Goal: Use online tool/utility: Utilize a website feature to perform a specific function

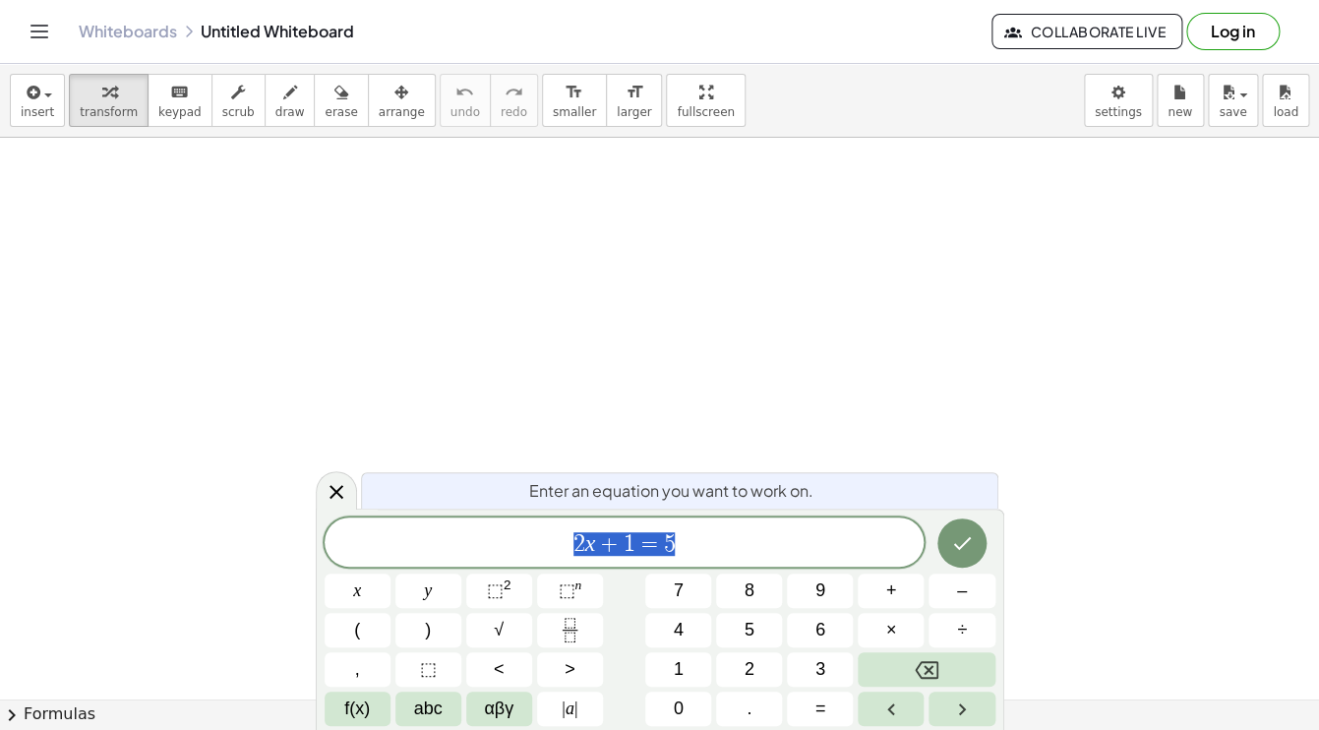
scroll to position [116, 11]
click at [968, 545] on icon "Done" at bounding box center [963, 543] width 24 height 24
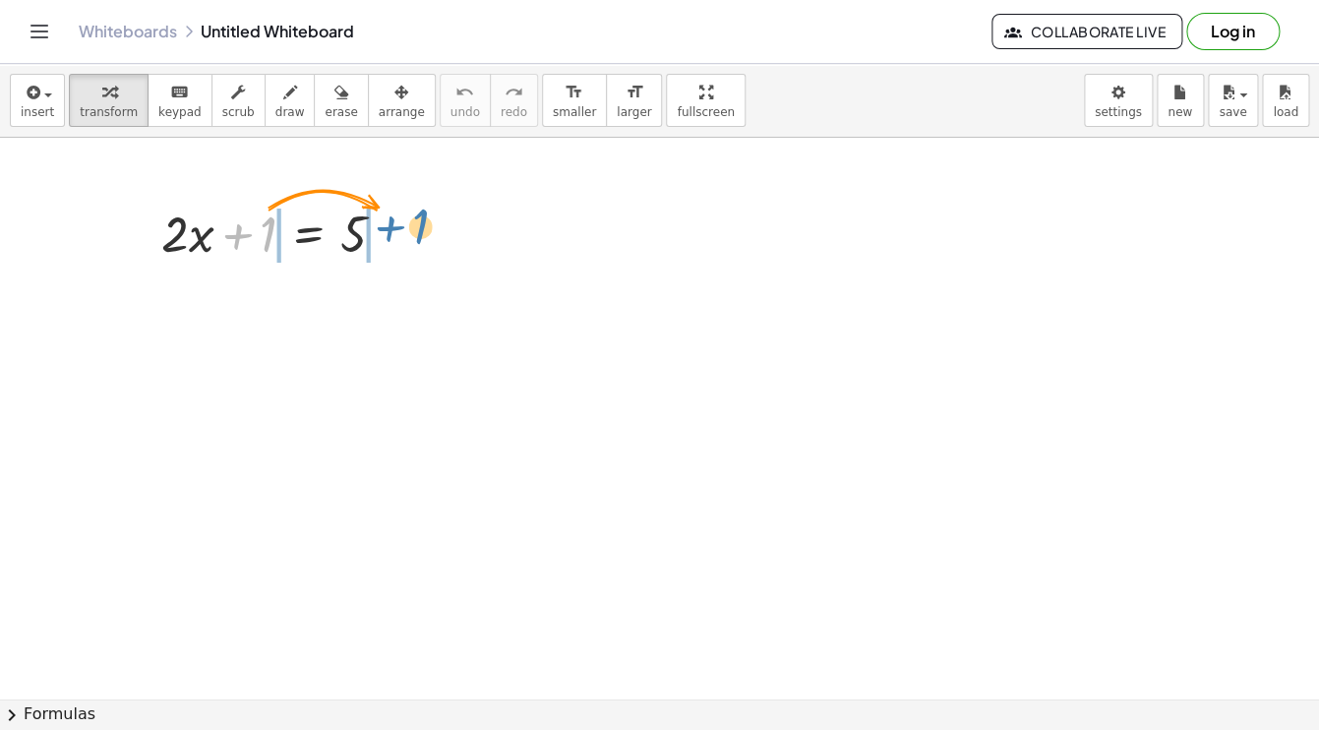
drag, startPoint x: 267, startPoint y: 232, endPoint x: 419, endPoint y: 224, distance: 152.7
click at [309, 234] on div "+ 1 + · 2 · x + 1 = 5" at bounding box center [309, 234] width 0 height 0
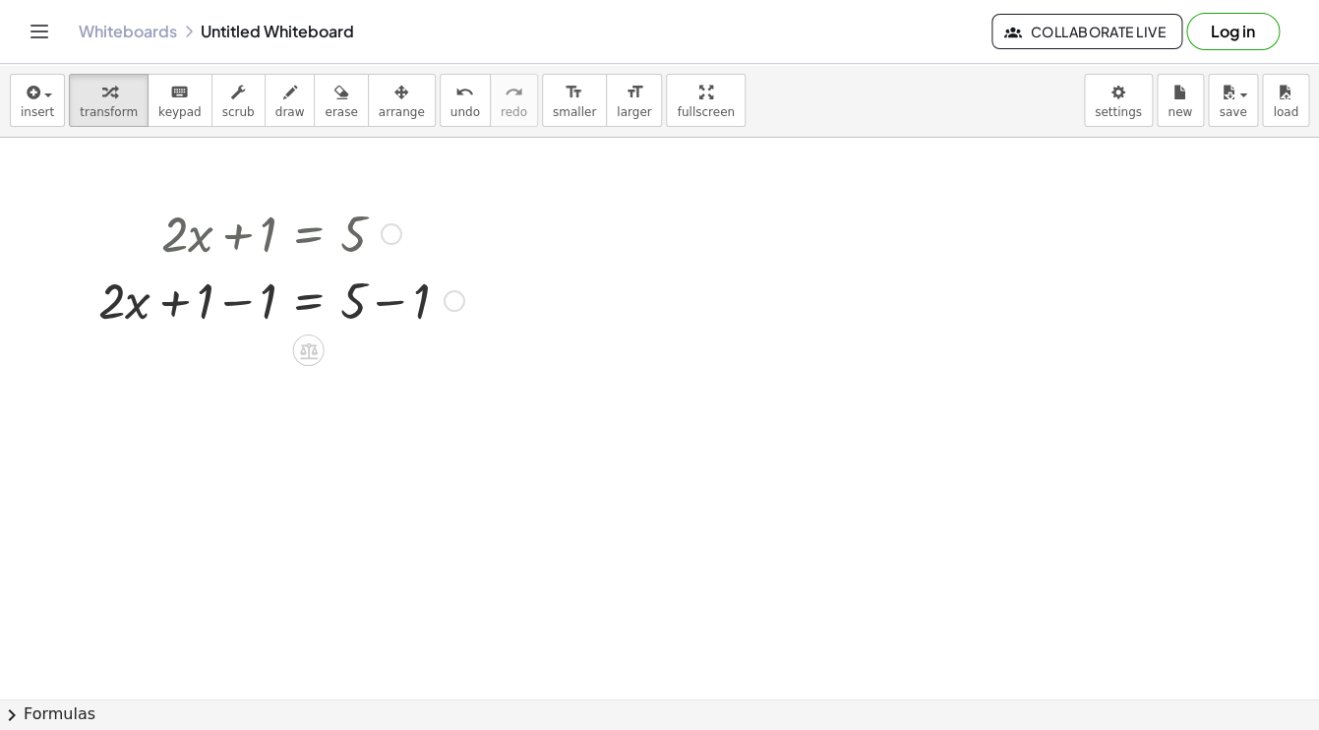
click at [392, 308] on div at bounding box center [282, 299] width 386 height 67
click at [237, 375] on div at bounding box center [282, 366] width 386 height 67
drag, startPoint x: 238, startPoint y: 380, endPoint x: 396, endPoint y: 417, distance: 161.8
click at [309, 368] on div "· 2 · 2 · x = 4" at bounding box center [309, 368] width 0 height 0
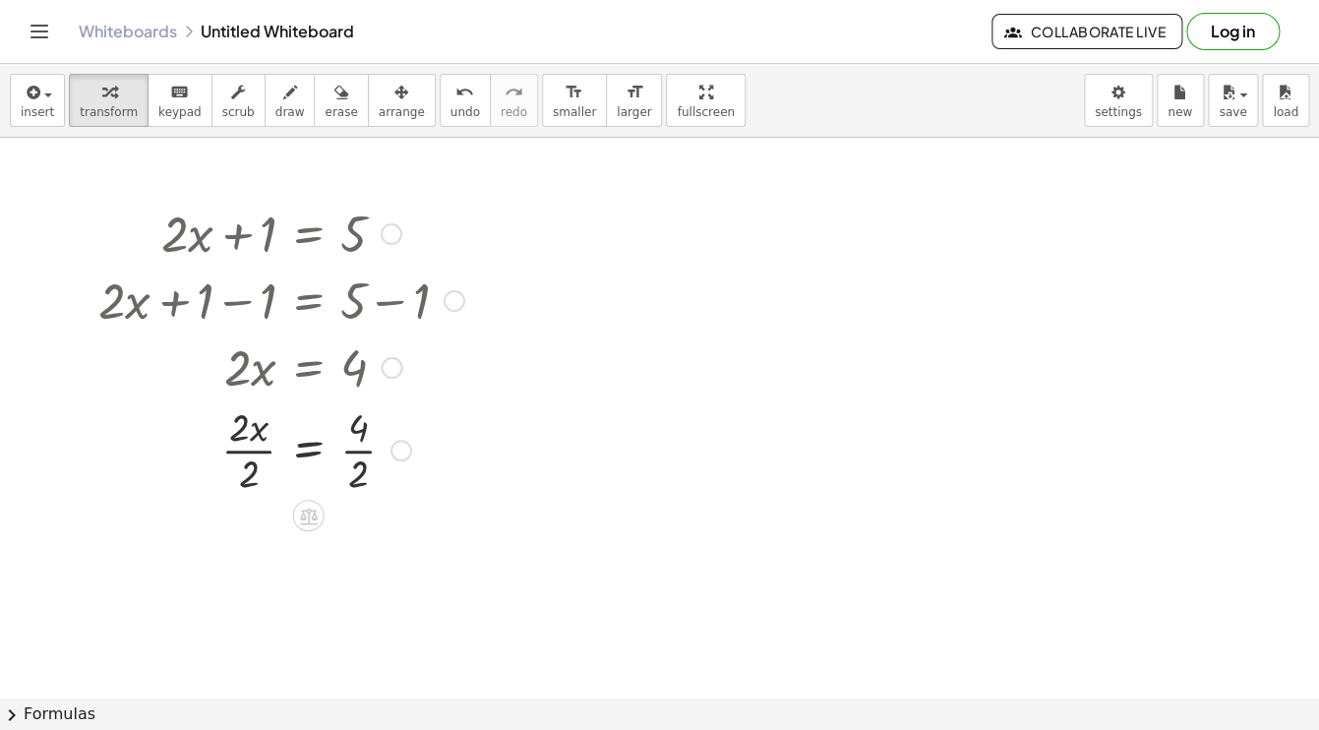
click at [253, 454] on div at bounding box center [282, 448] width 386 height 98
click at [372, 525] on div at bounding box center [282, 547] width 386 height 98
click at [206, 245] on div at bounding box center [282, 232] width 386 height 67
click at [205, 245] on div at bounding box center [282, 232] width 386 height 67
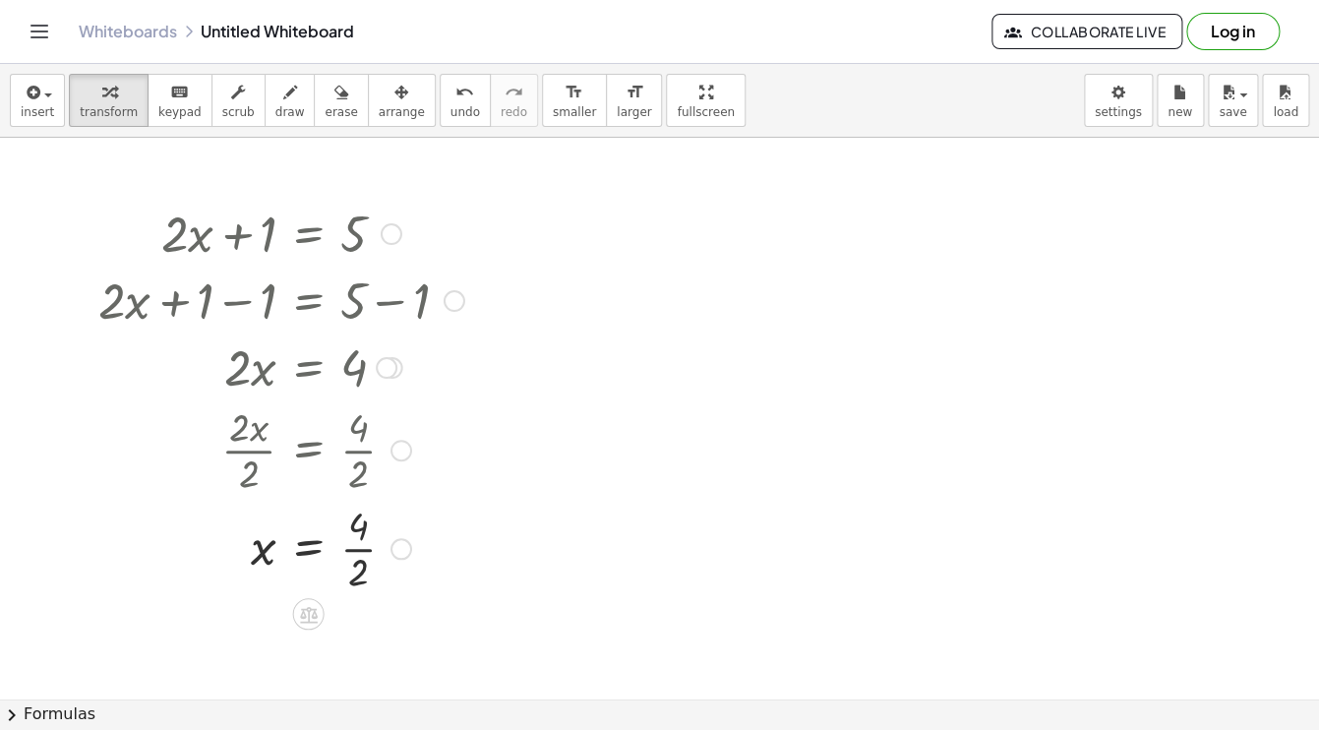
click at [358, 239] on div at bounding box center [282, 232] width 386 height 67
click at [173, 243] on div at bounding box center [282, 232] width 386 height 67
click at [186, 243] on div at bounding box center [282, 232] width 386 height 67
drag, startPoint x: 189, startPoint y: 243, endPoint x: 218, endPoint y: 242, distance: 29.5
click at [218, 242] on div at bounding box center [282, 232] width 386 height 67
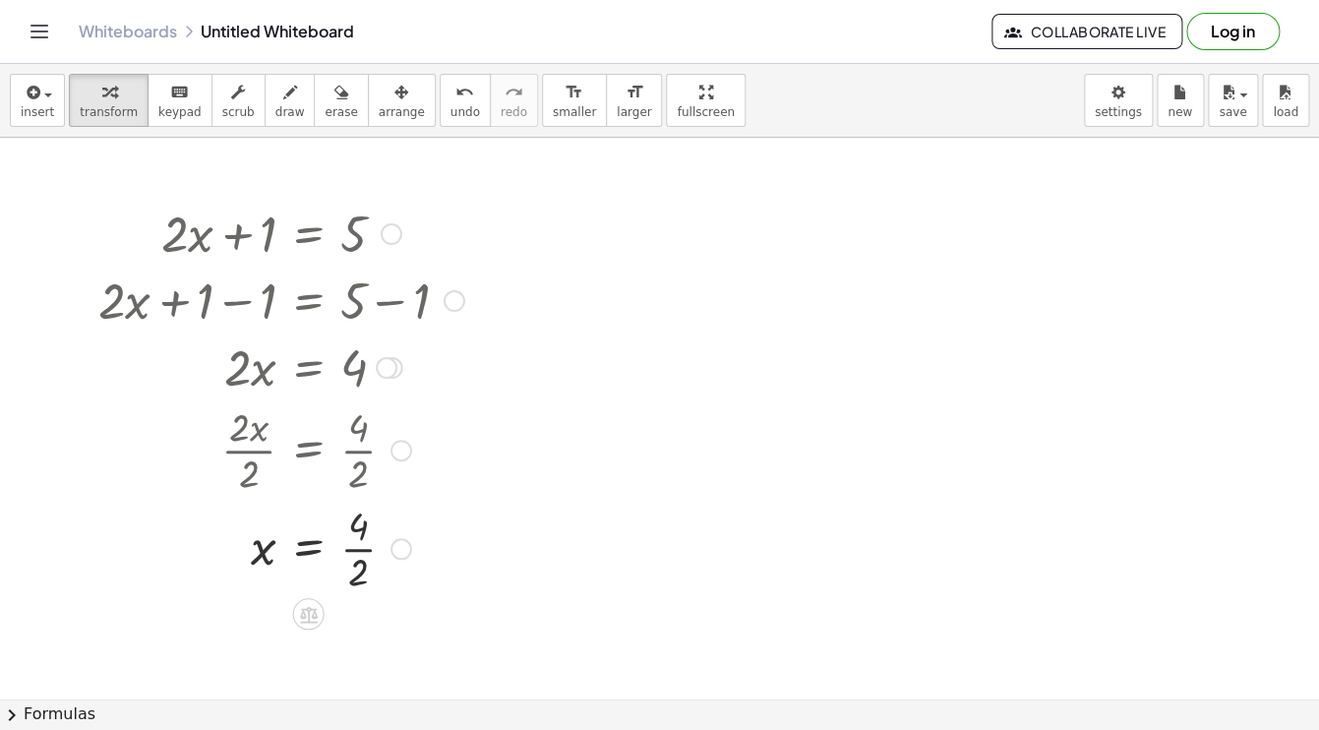
drag, startPoint x: 218, startPoint y: 242, endPoint x: 258, endPoint y: 245, distance: 39.5
click at [257, 245] on div at bounding box center [282, 232] width 386 height 67
click at [393, 236] on div at bounding box center [392, 234] width 22 height 22
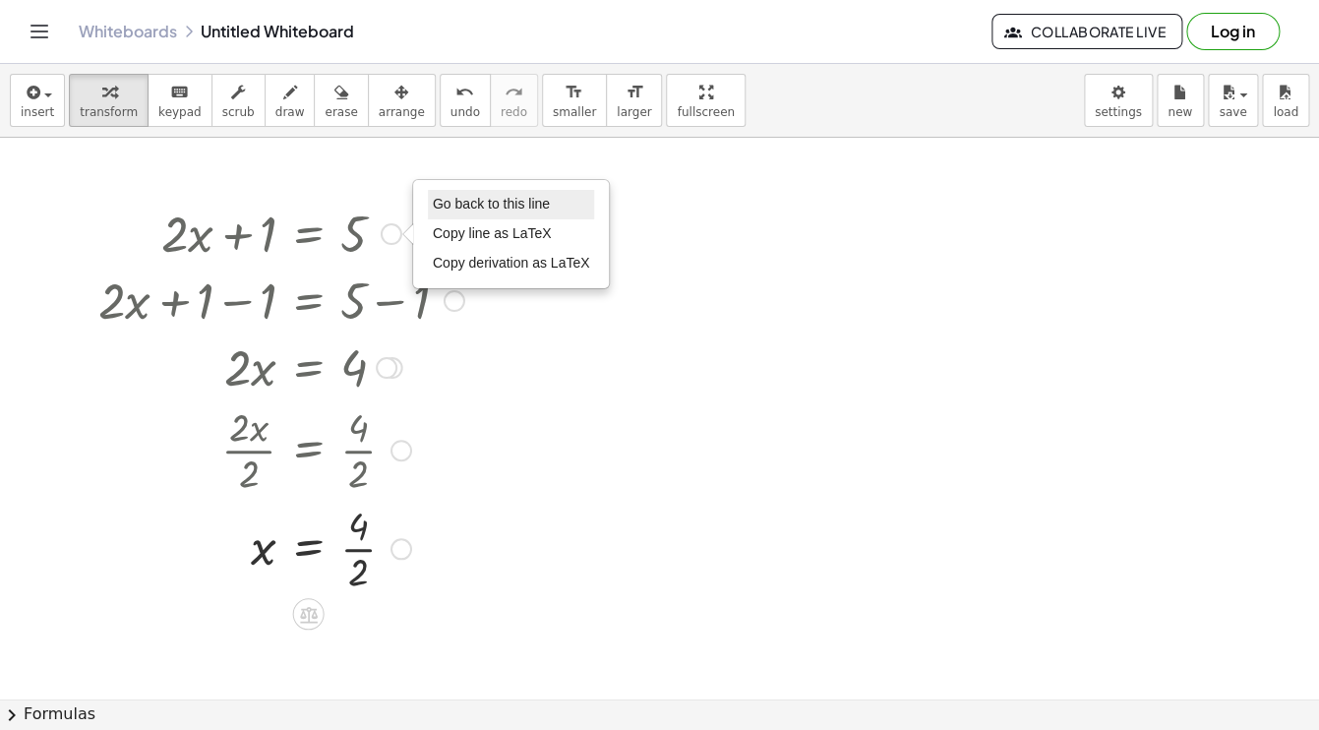
click at [474, 204] on span "Go back to this line" at bounding box center [491, 204] width 117 height 16
